Goal: Navigation & Orientation: Find specific page/section

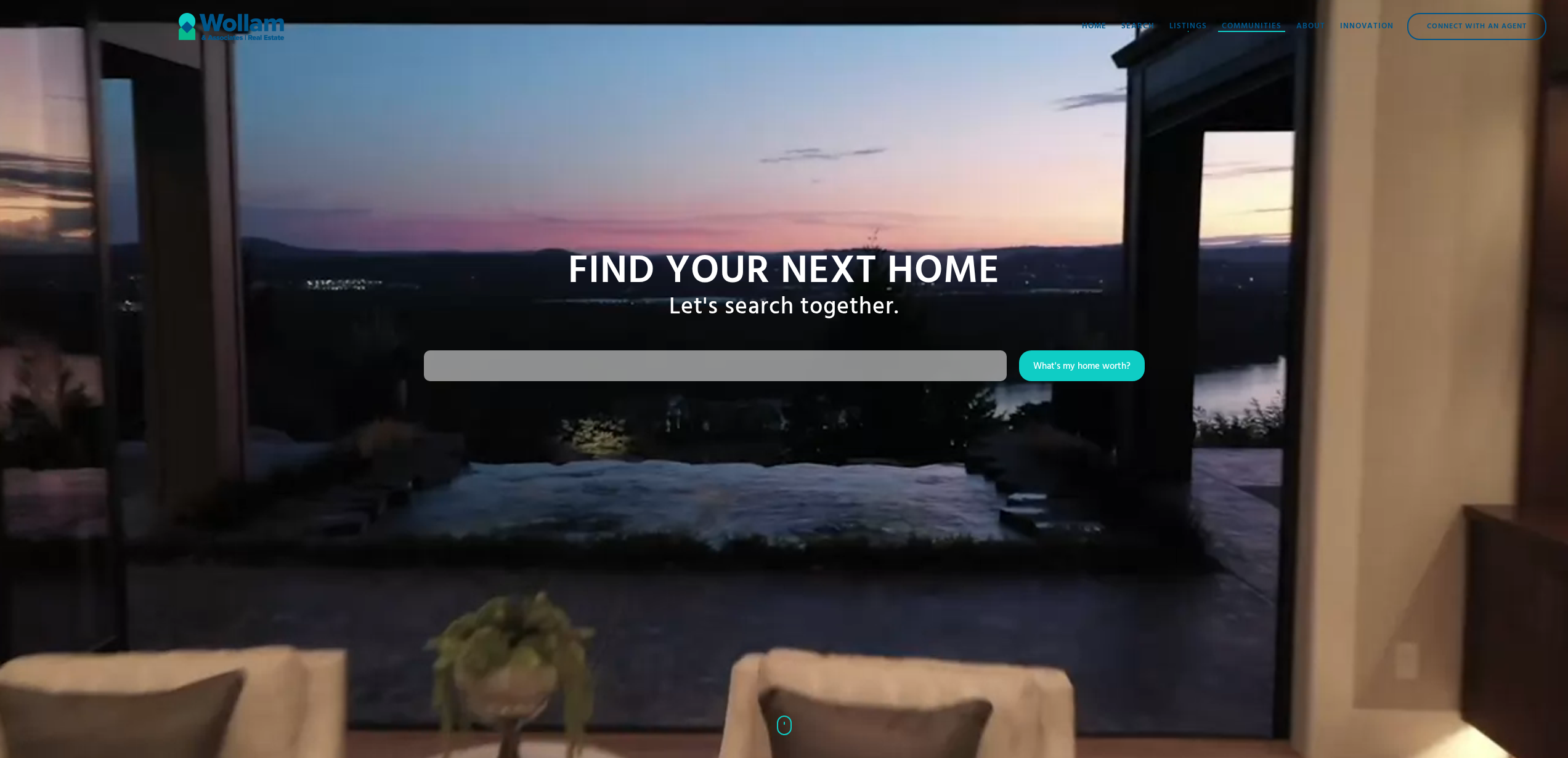
click at [1225, 24] on div "Communities" at bounding box center [1251, 26] width 60 height 13
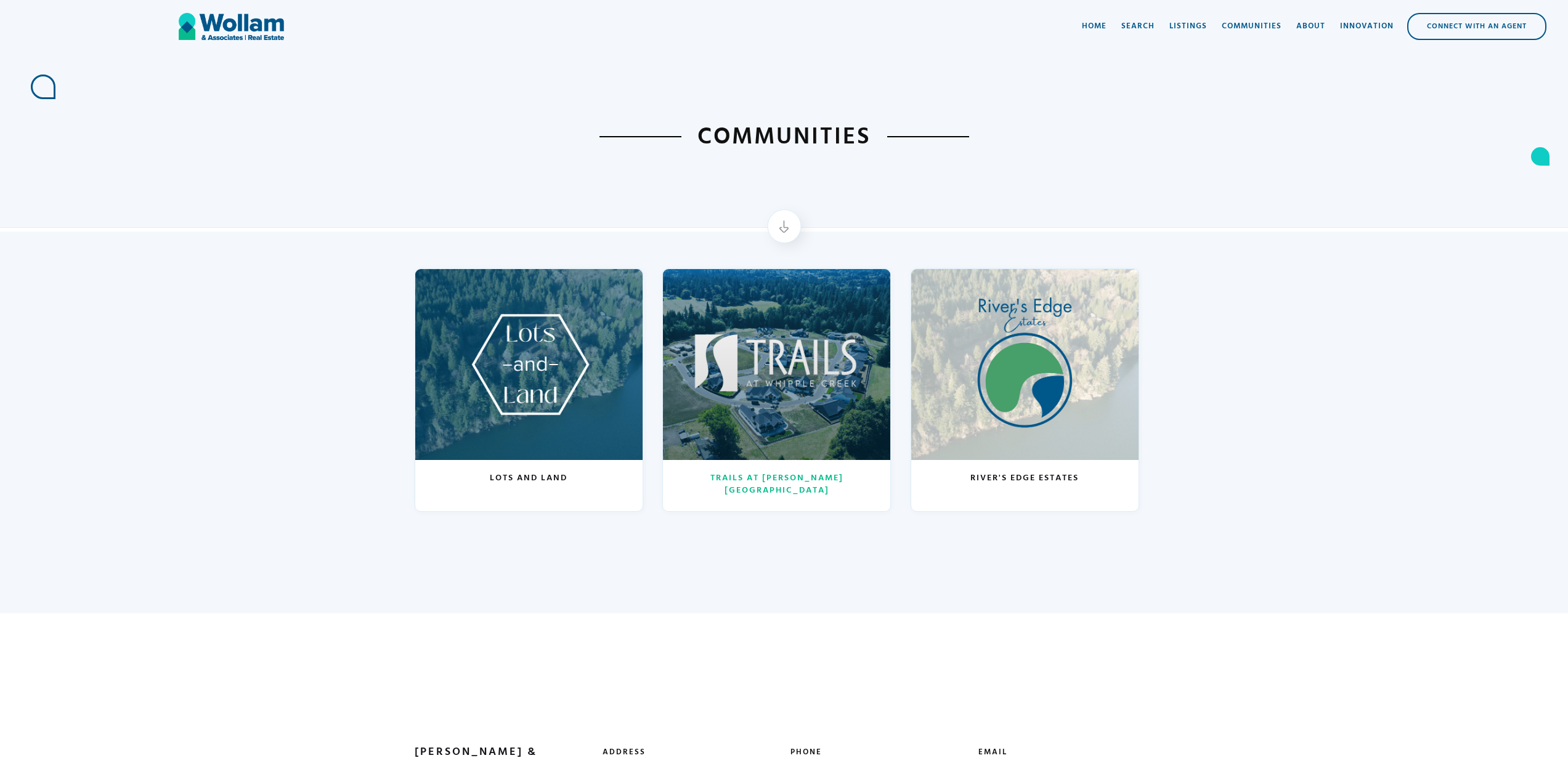
click at [764, 346] on div at bounding box center [776, 365] width 228 height 191
